Goal: Transaction & Acquisition: Download file/media

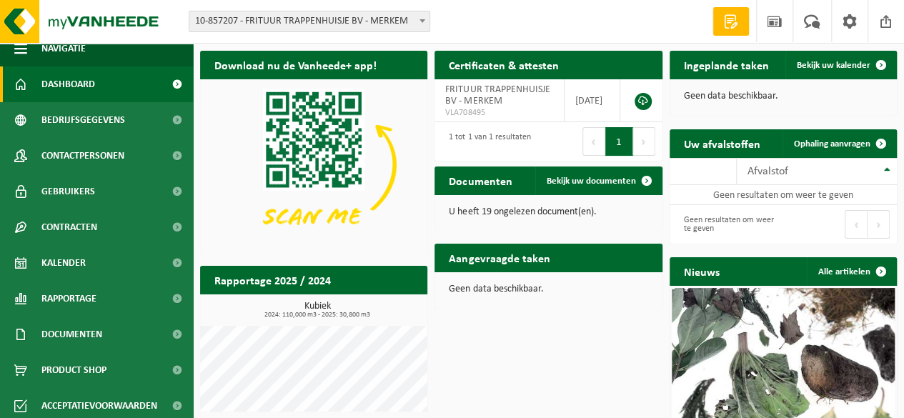
scroll to position [17, 0]
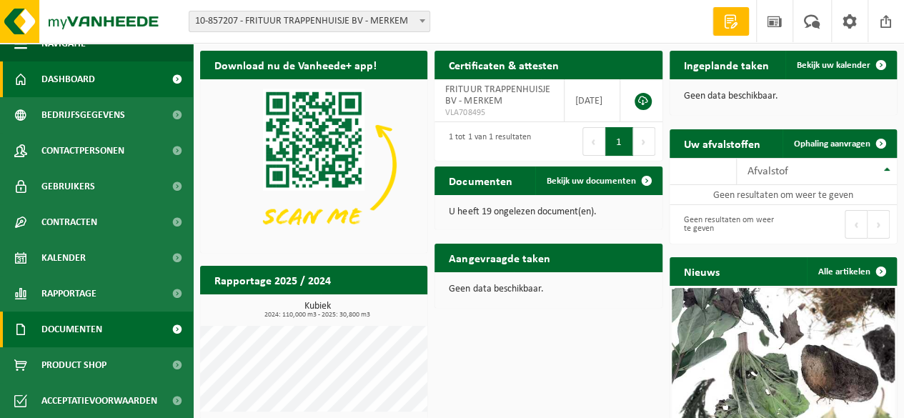
click at [101, 328] on span "Documenten" at bounding box center [71, 329] width 61 height 36
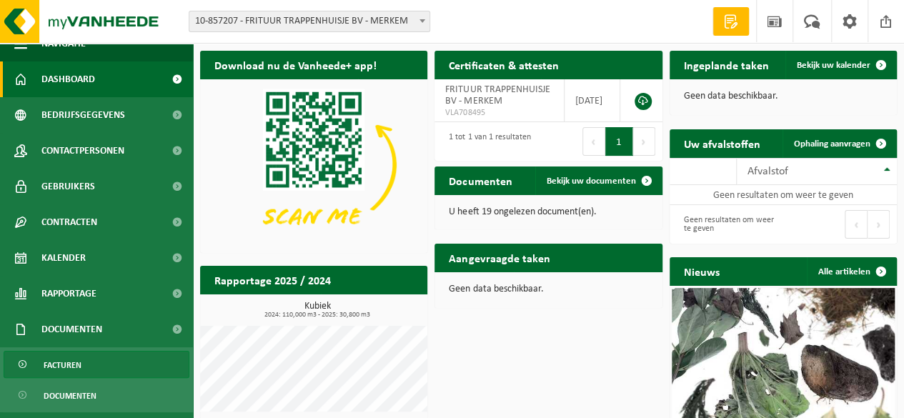
click at [91, 351] on link "Facturen" at bounding box center [97, 364] width 186 height 27
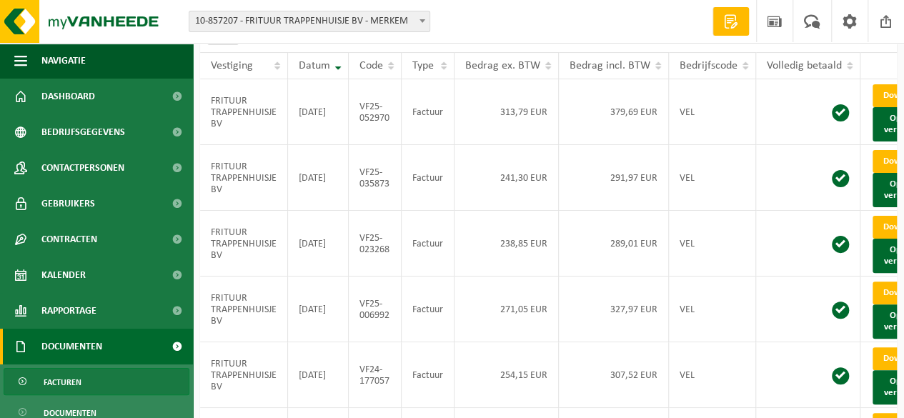
scroll to position [99, 0]
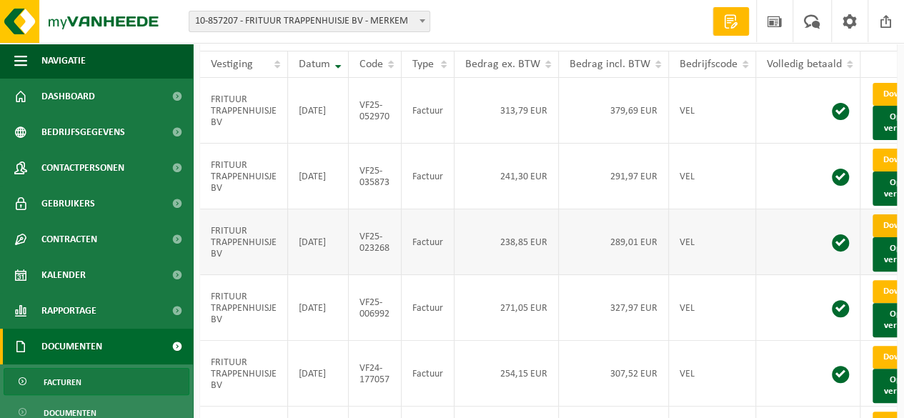
click at [884, 237] on link "Download" at bounding box center [907, 225] width 70 height 23
